Goal: Feedback & Contribution: Submit feedback/report problem

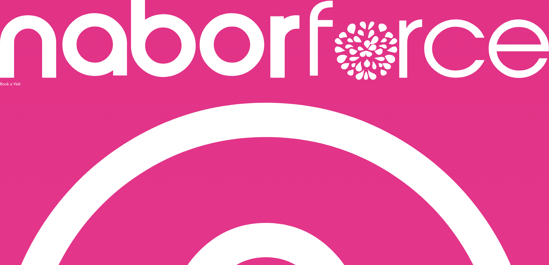
scroll to position [36, 0]
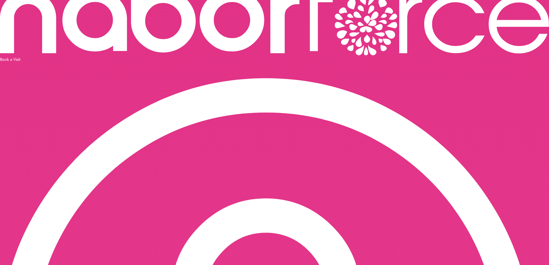
type input "**********"
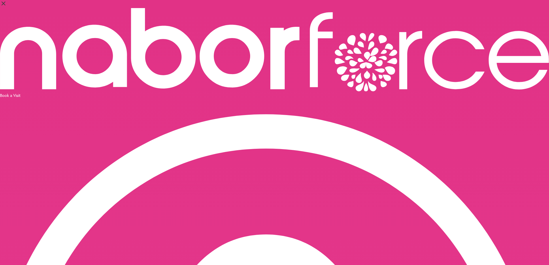
type input "**********"
